Goal: Information Seeking & Learning: Learn about a topic

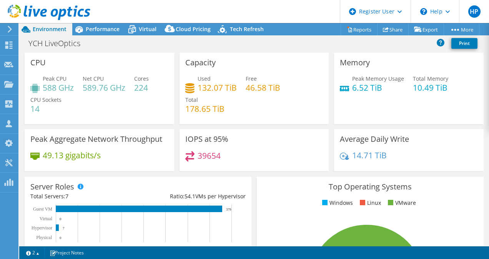
select select "USD"
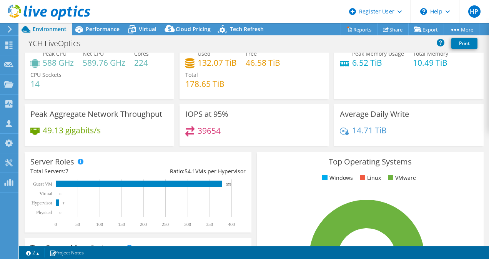
scroll to position [33, 0]
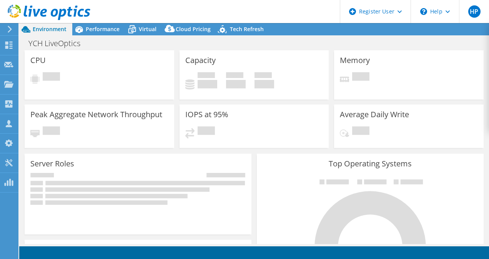
select select "USD"
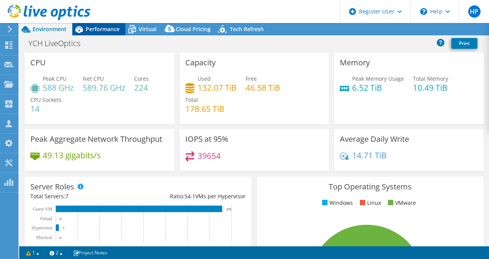
click at [102, 33] on div "Performance" at bounding box center [98, 29] width 53 height 12
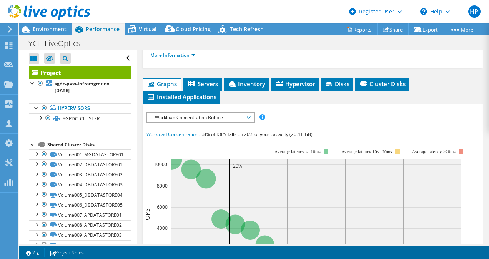
scroll to position [193, 0]
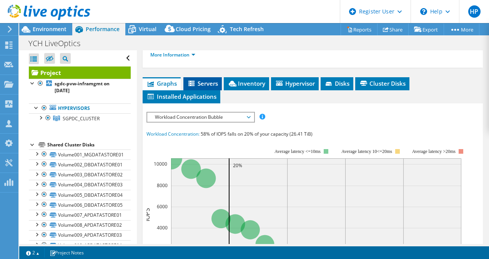
click at [204, 80] on span "Servers" at bounding box center [202, 84] width 31 height 8
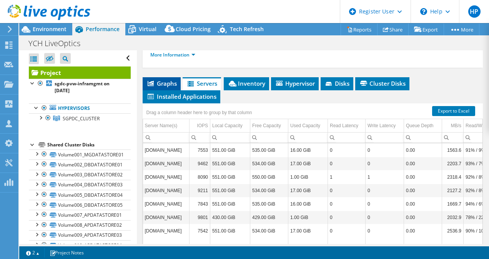
click at [171, 82] on span "Graphs" at bounding box center [162, 84] width 30 height 8
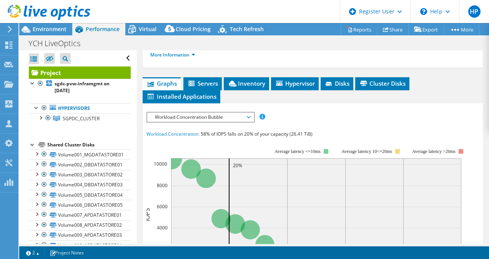
click at [183, 115] on span "Workload Concentration Bubble" at bounding box center [200, 117] width 99 height 9
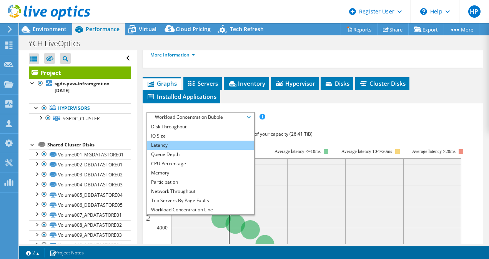
scroll to position [28, 0]
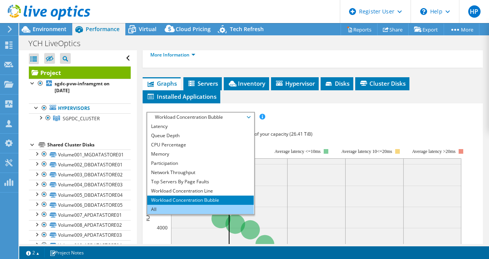
click at [158, 206] on li "All" at bounding box center [200, 209] width 107 height 9
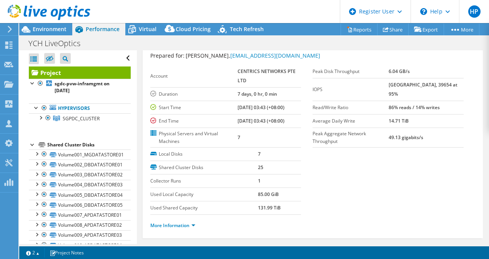
scroll to position [0, 0]
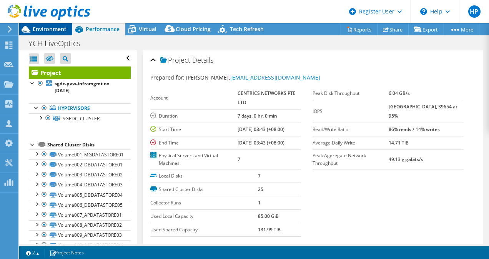
click at [51, 29] on span "Environment" at bounding box center [50, 28] width 34 height 7
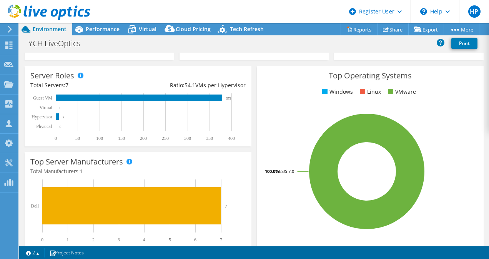
scroll to position [112, 0]
